Goal: Task Accomplishment & Management: Manage account settings

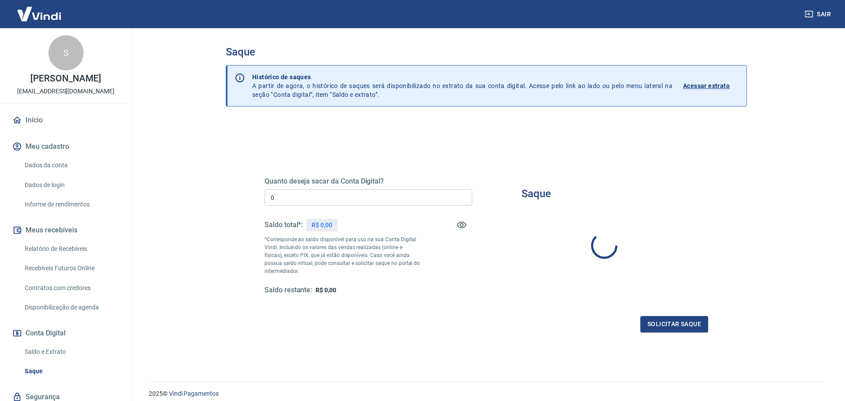
type input "R$ 0,00"
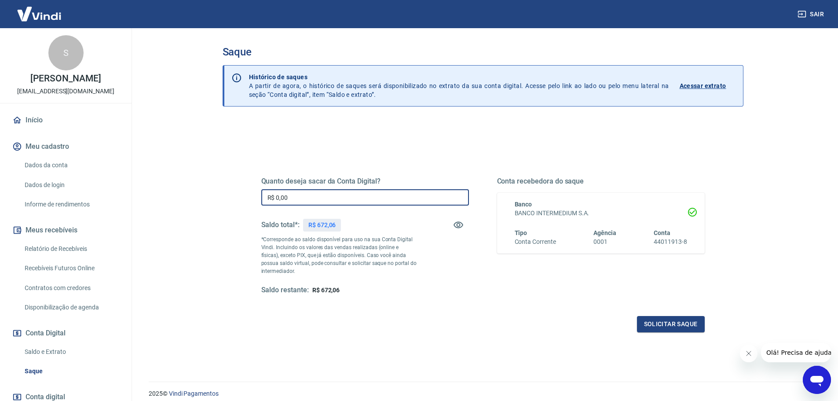
click at [326, 203] on input "R$ 0,00" at bounding box center [365, 197] width 208 height 16
type input "R$ 0,00"
